Goal: Information Seeking & Learning: Check status

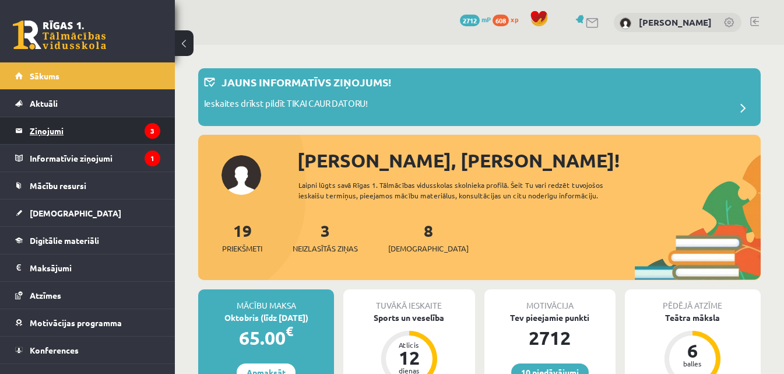
click at [75, 121] on legend "Ziņojumi 3" at bounding box center [95, 130] width 131 height 27
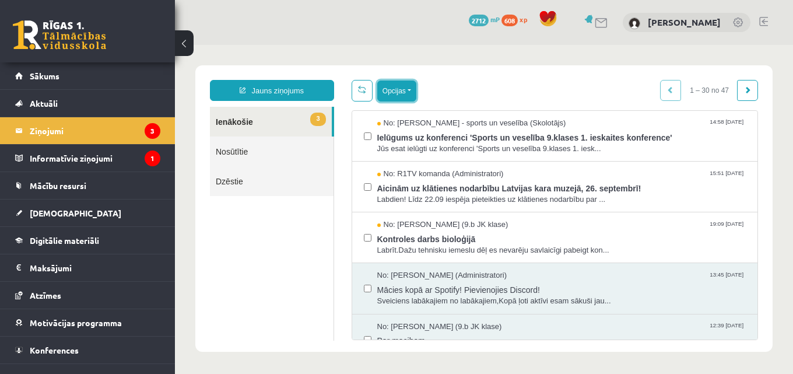
click at [405, 86] on button "Opcijas" at bounding box center [396, 90] width 39 height 21
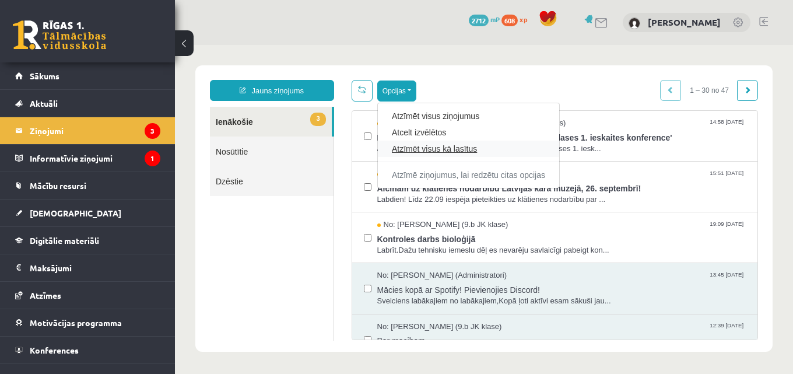
click at [411, 147] on link "Atzīmēt visus kā lasītus" at bounding box center [468, 149] width 153 height 12
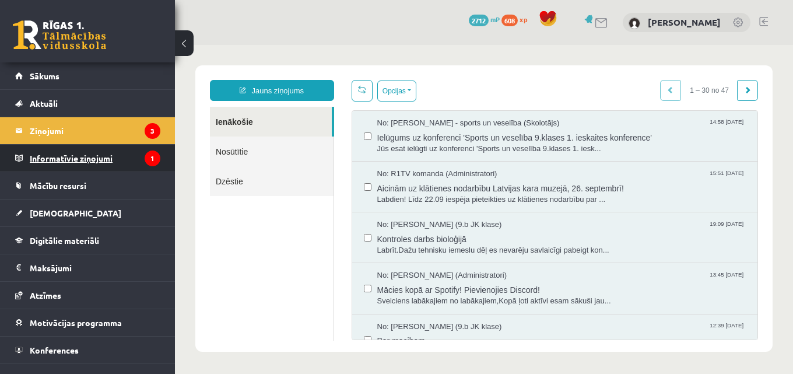
click at [92, 152] on legend "Informatīvie ziņojumi 1" at bounding box center [95, 158] width 131 height 27
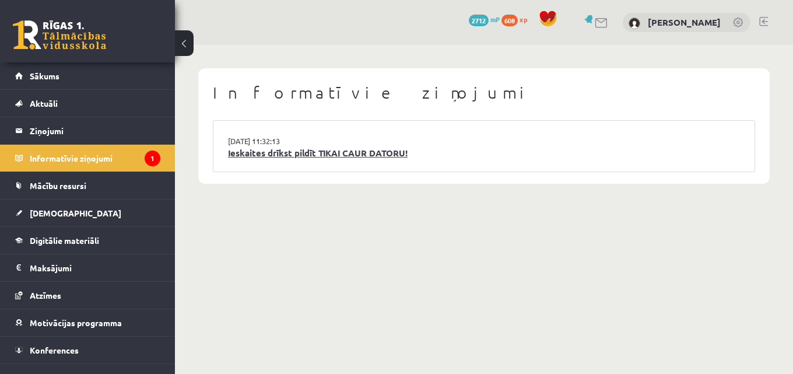
click at [253, 154] on link "Ieskaites drīkst pildīt TIKAI CAUR DATORU!" at bounding box center [484, 152] width 512 height 13
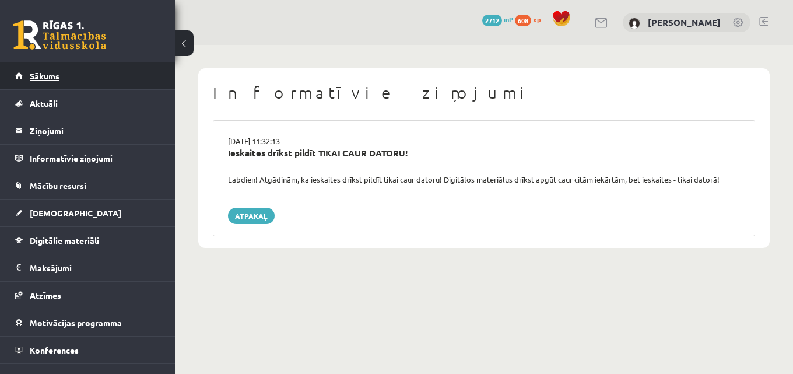
click at [61, 73] on link "Sākums" at bounding box center [87, 75] width 145 height 27
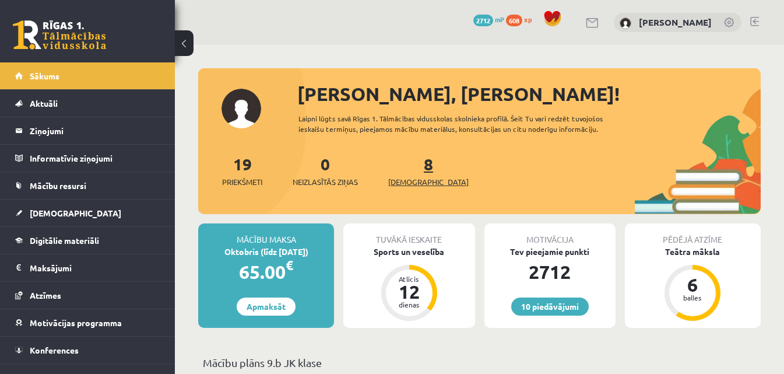
click at [400, 182] on span "[DEMOGRAPHIC_DATA]" at bounding box center [428, 182] width 80 height 12
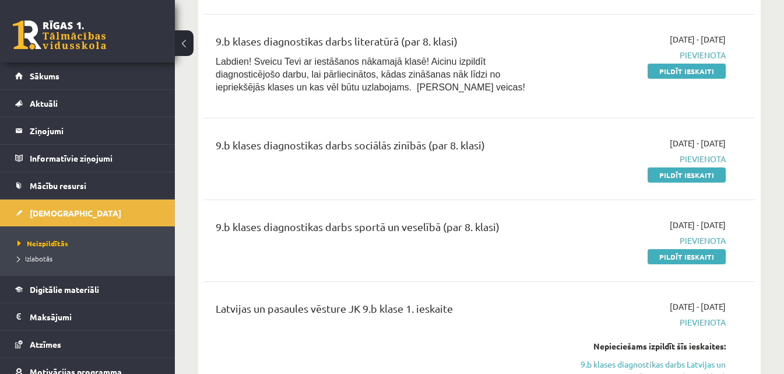
scroll to position [233, 0]
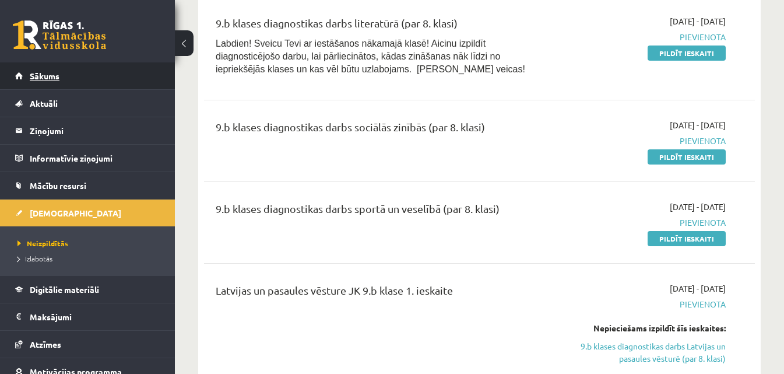
click at [30, 77] on link "Sākums" at bounding box center [87, 75] width 145 height 27
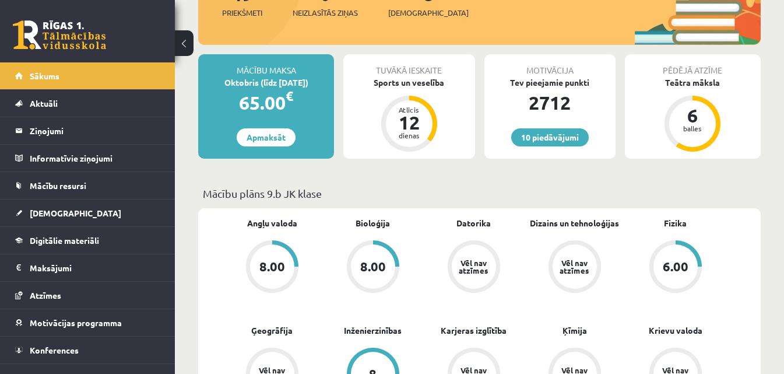
scroll to position [58, 0]
